Goal: Transaction & Acquisition: Purchase product/service

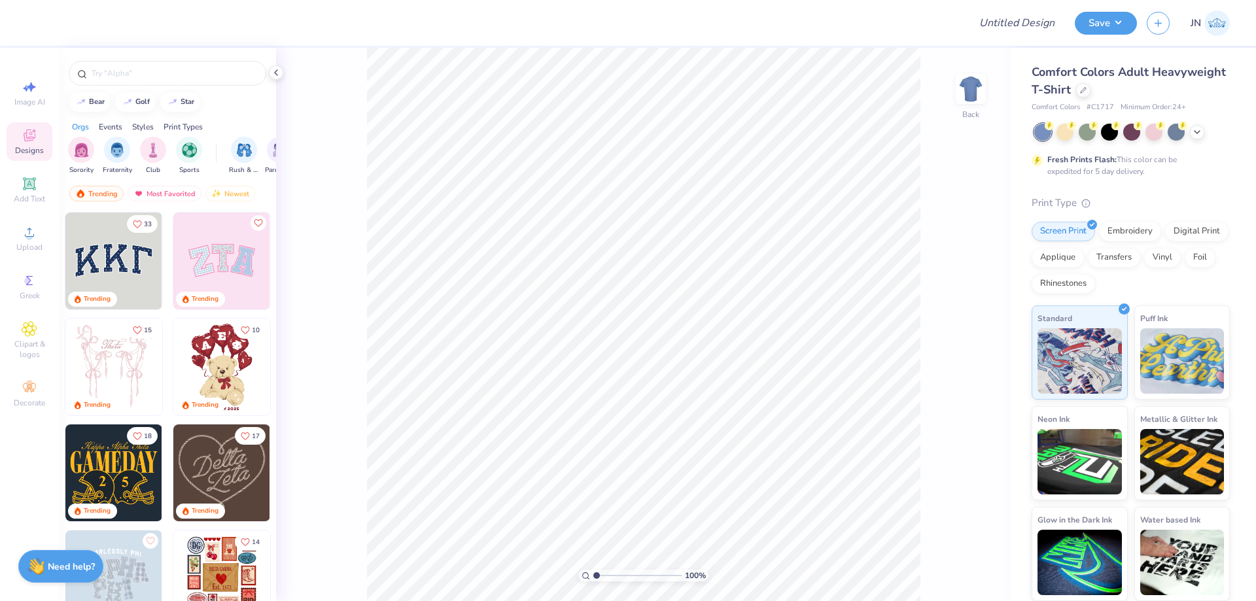
click at [1079, 82] on div "Comfort Colors Adult Heavyweight T-Shirt" at bounding box center [1130, 80] width 198 height 35
click at [1080, 89] on icon at bounding box center [1083, 89] width 7 height 7
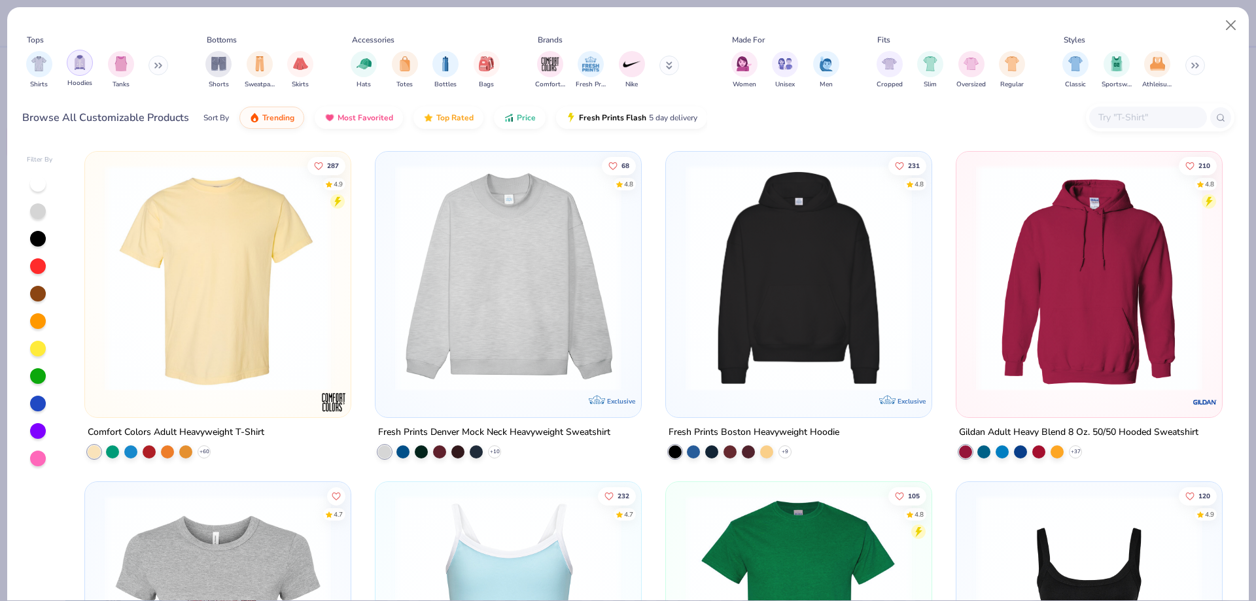
click at [69, 64] on div "filter for Hoodies" at bounding box center [80, 63] width 26 height 26
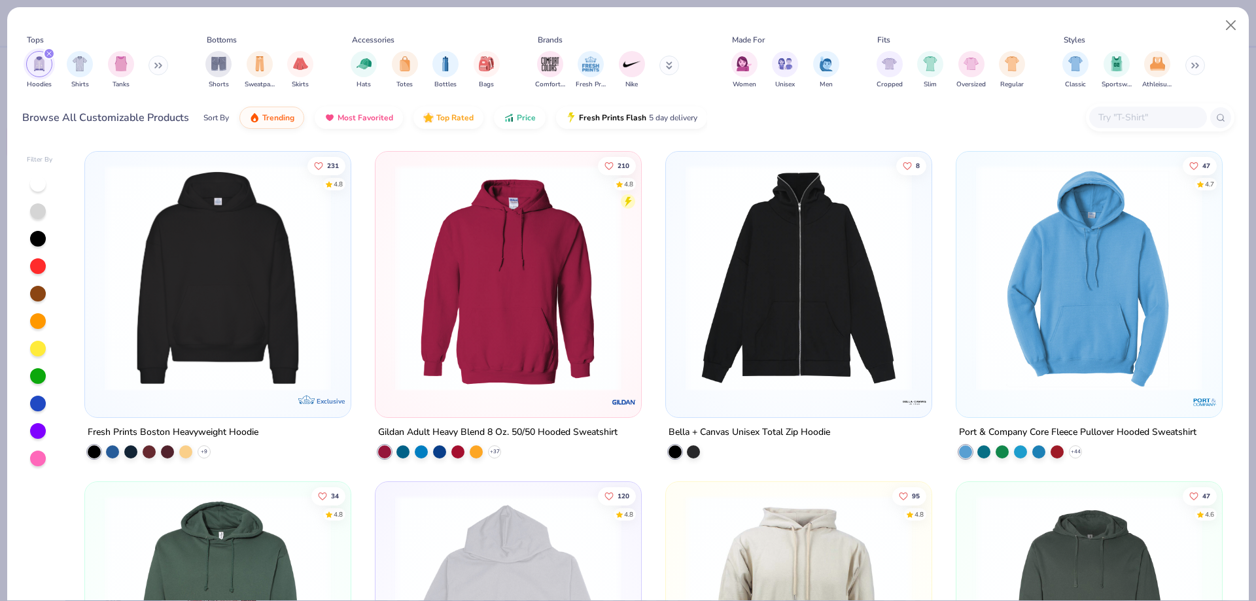
click at [617, 305] on img at bounding box center [507, 278] width 239 height 226
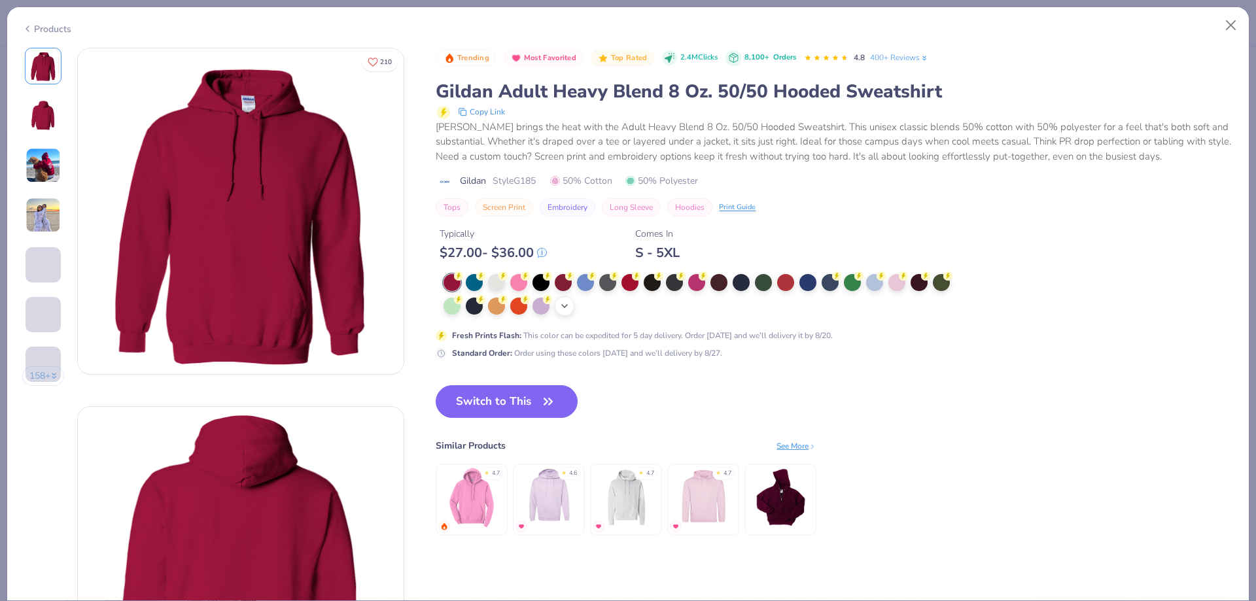
click at [560, 305] on div "+ 15" at bounding box center [565, 306] width 20 height 20
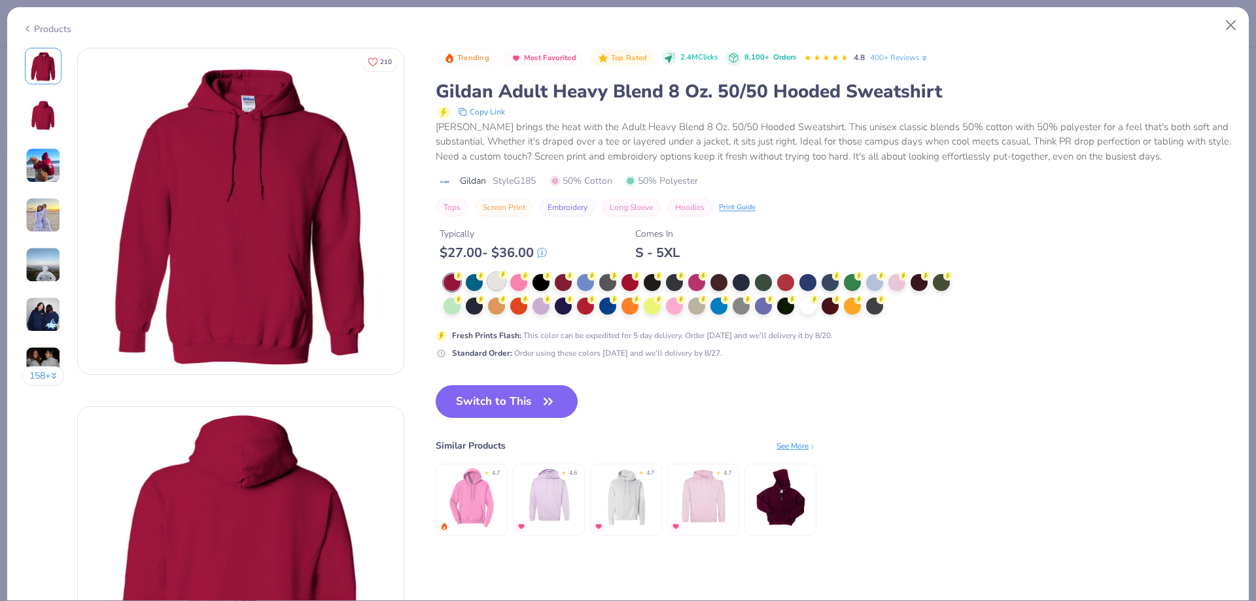
click at [499, 284] on div at bounding box center [496, 281] width 17 height 17
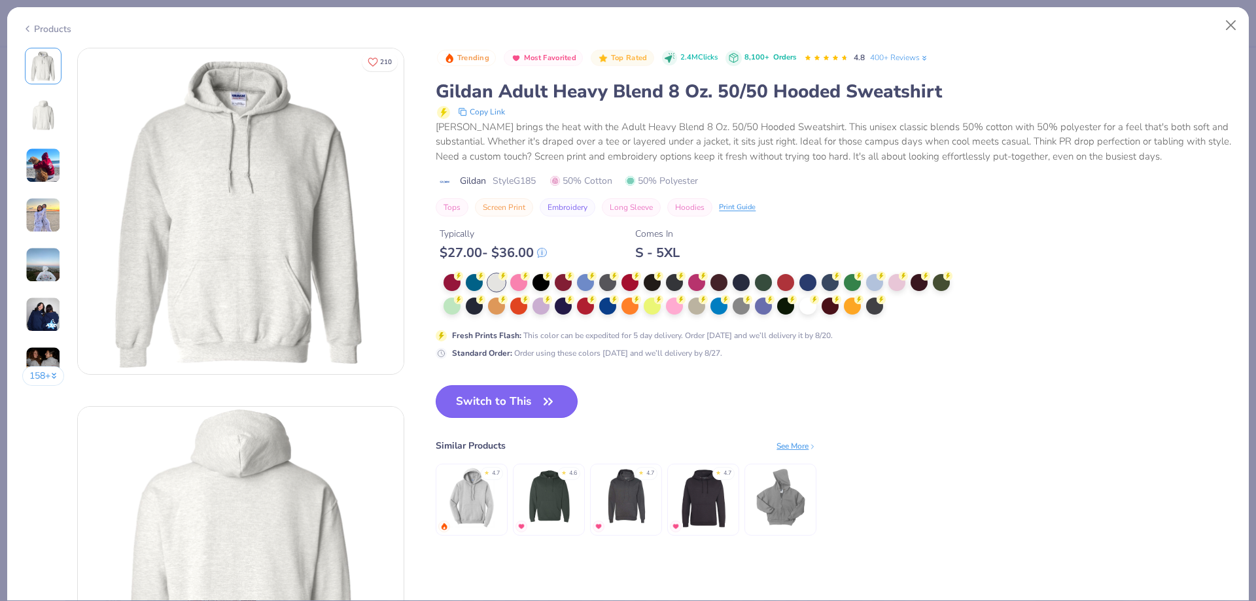
click at [539, 394] on button "Switch to This" at bounding box center [507, 401] width 142 height 33
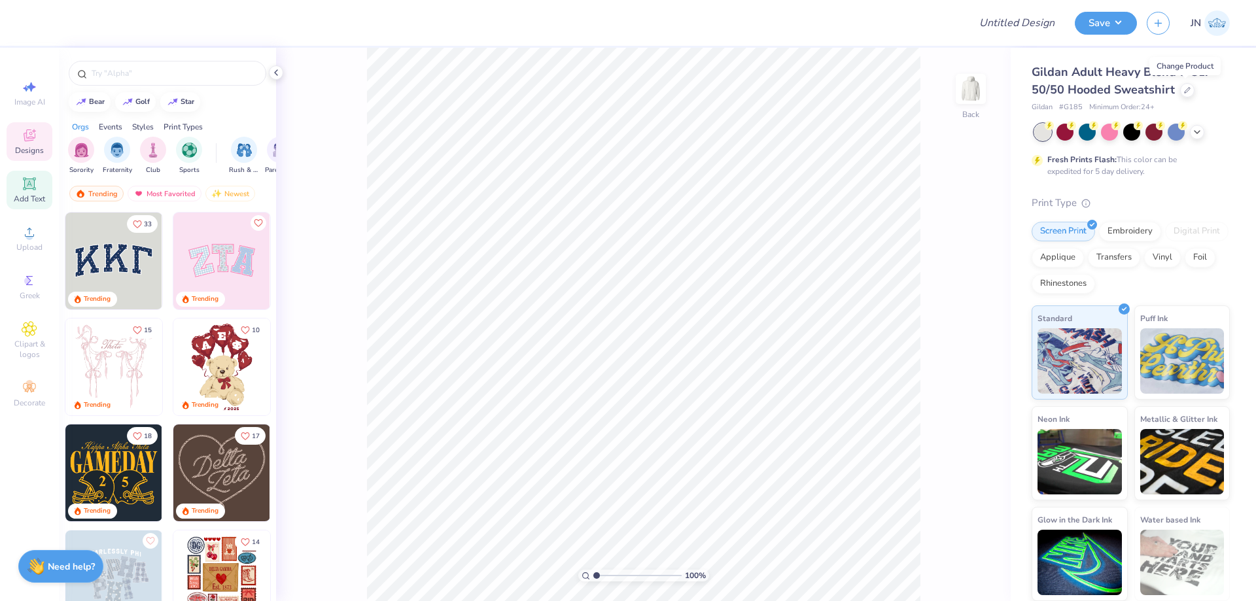
click at [24, 190] on icon at bounding box center [29, 183] width 12 height 12
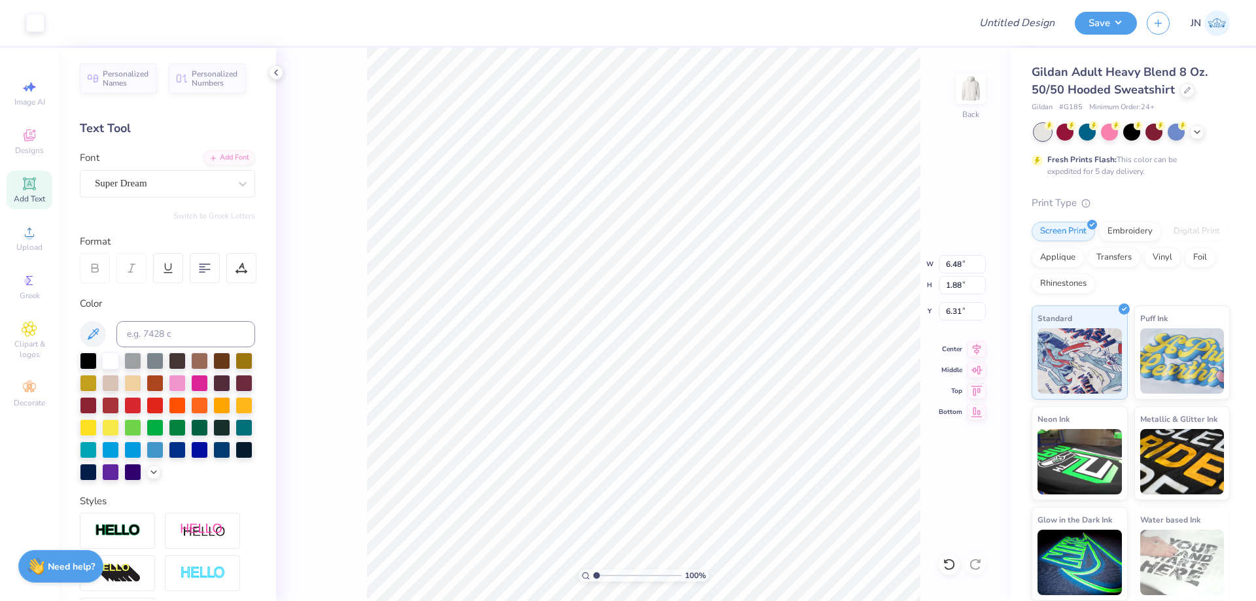
scroll to position [11, 1]
type textarea "Oak Service"
type input "14.49"
type input "1.95"
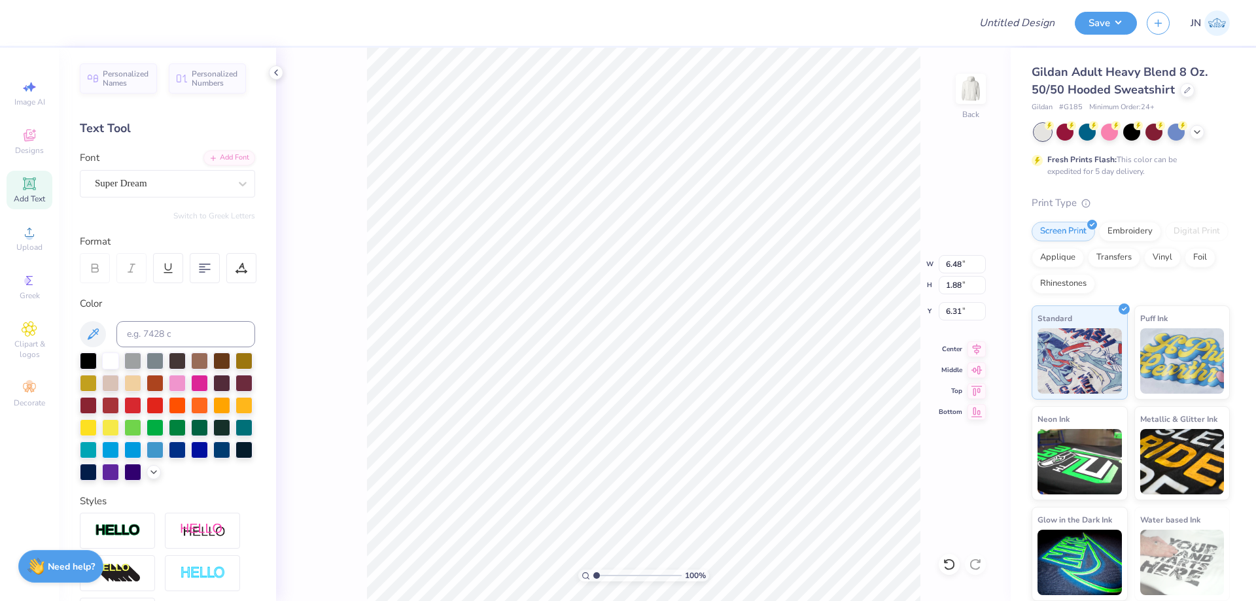
type input "6.28"
type input "6.18"
type input "0.83"
type input "1.94"
click at [231, 190] on div at bounding box center [243, 184] width 24 height 24
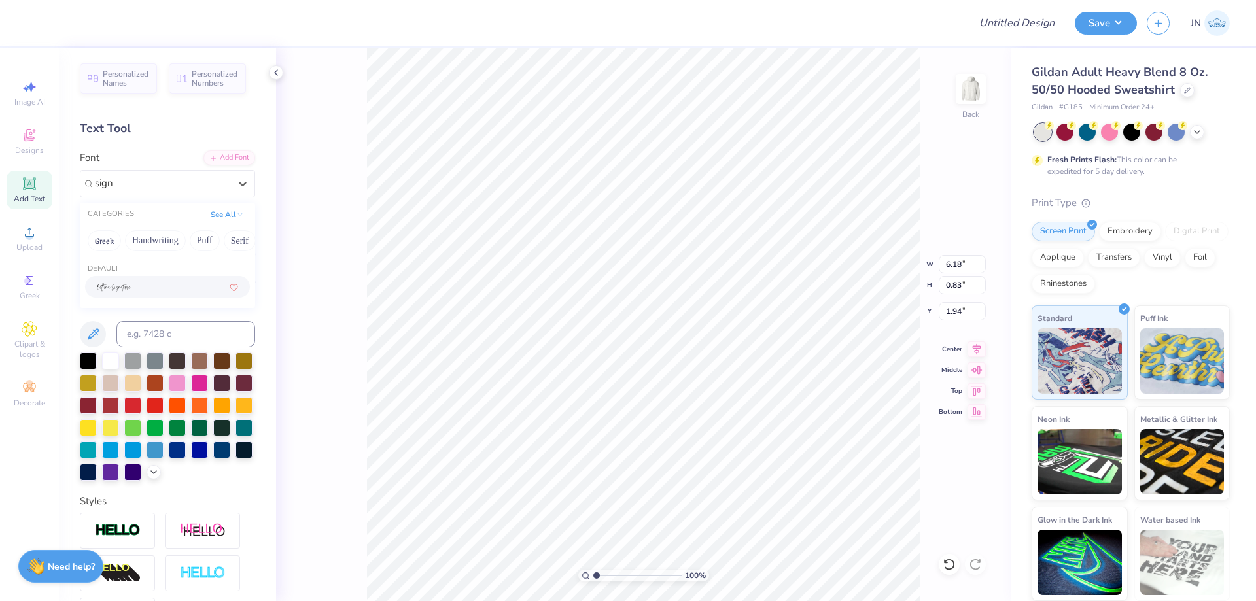
click at [194, 284] on div at bounding box center [167, 287] width 141 height 14
type input "sign"
type input "8.47"
type input "2.39"
type input "1.17"
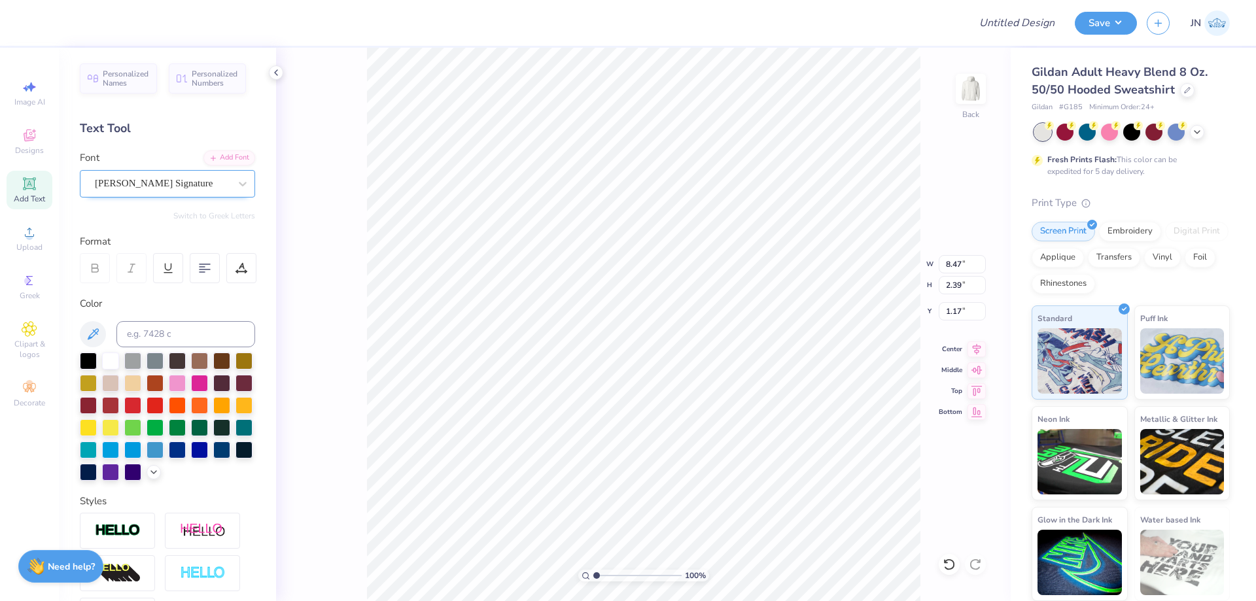
click at [186, 177] on div "[PERSON_NAME] Signature" at bounding box center [162, 183] width 137 height 20
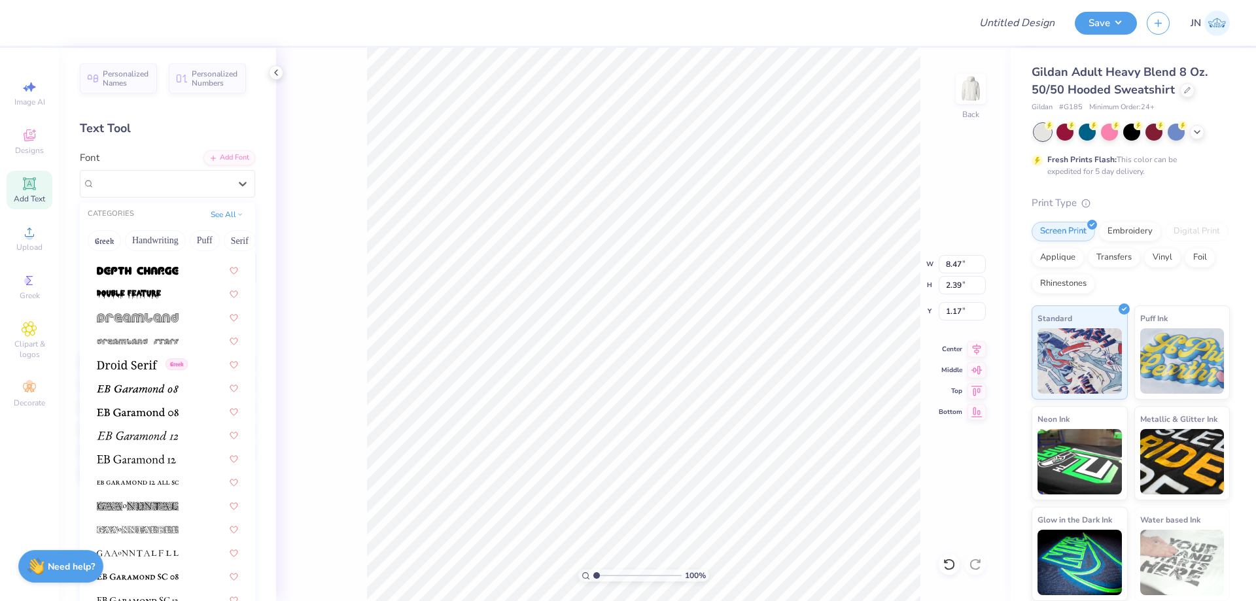
scroll to position [2746, 0]
